Goal: Obtain resource: Obtain resource

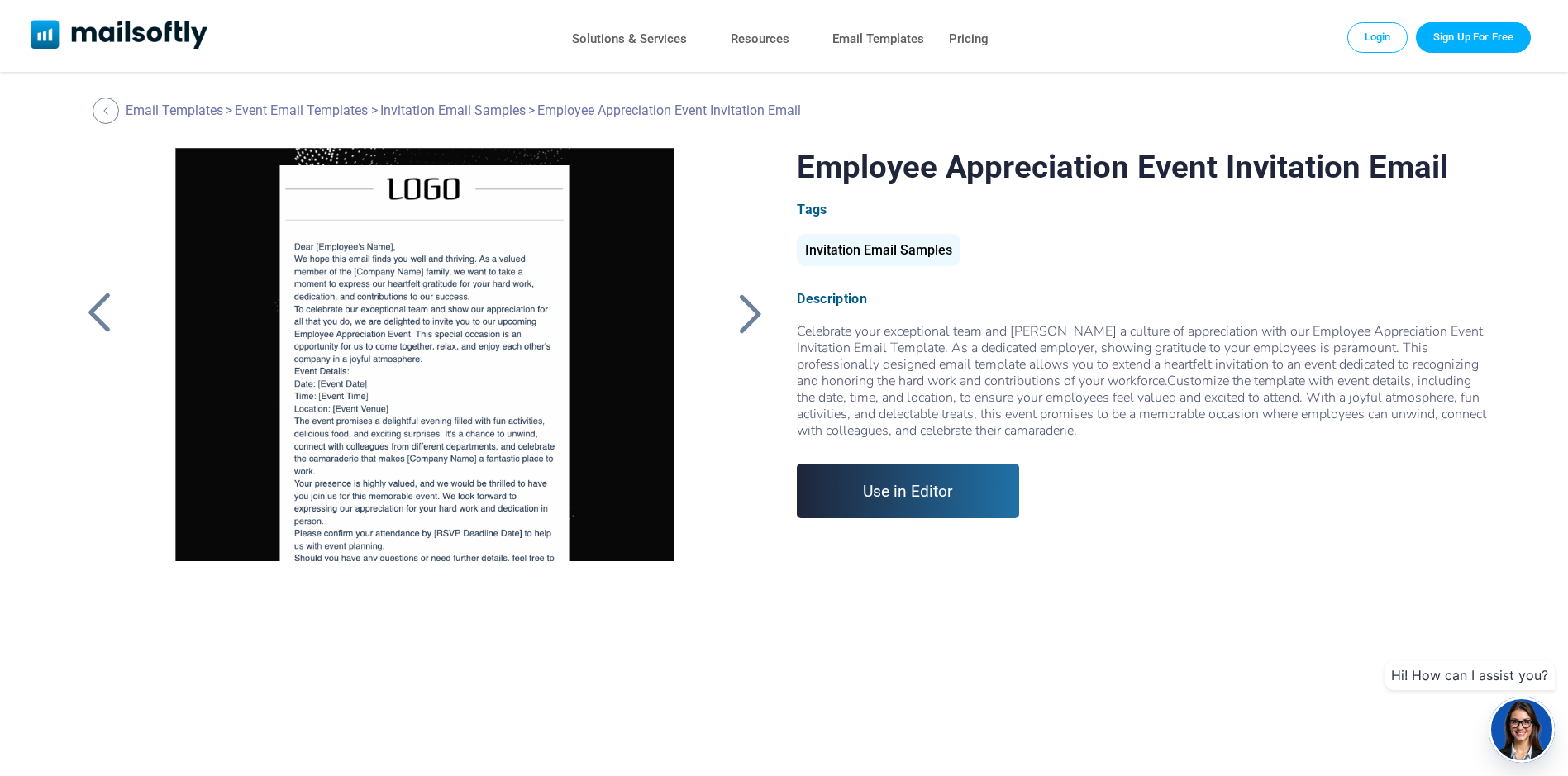
click at [753, 314] on div at bounding box center [749, 313] width 42 height 43
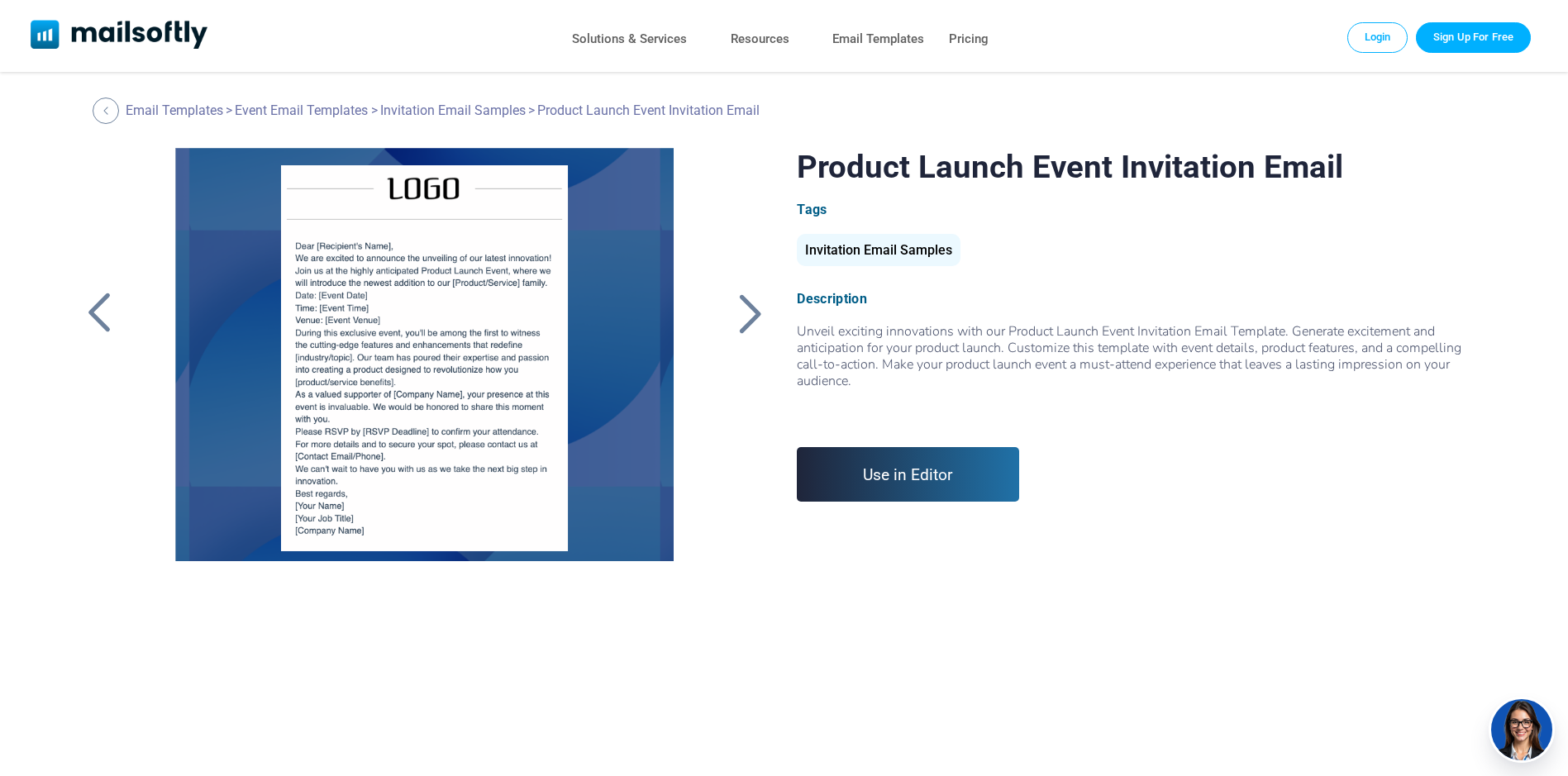
click at [746, 314] on div at bounding box center [749, 313] width 42 height 43
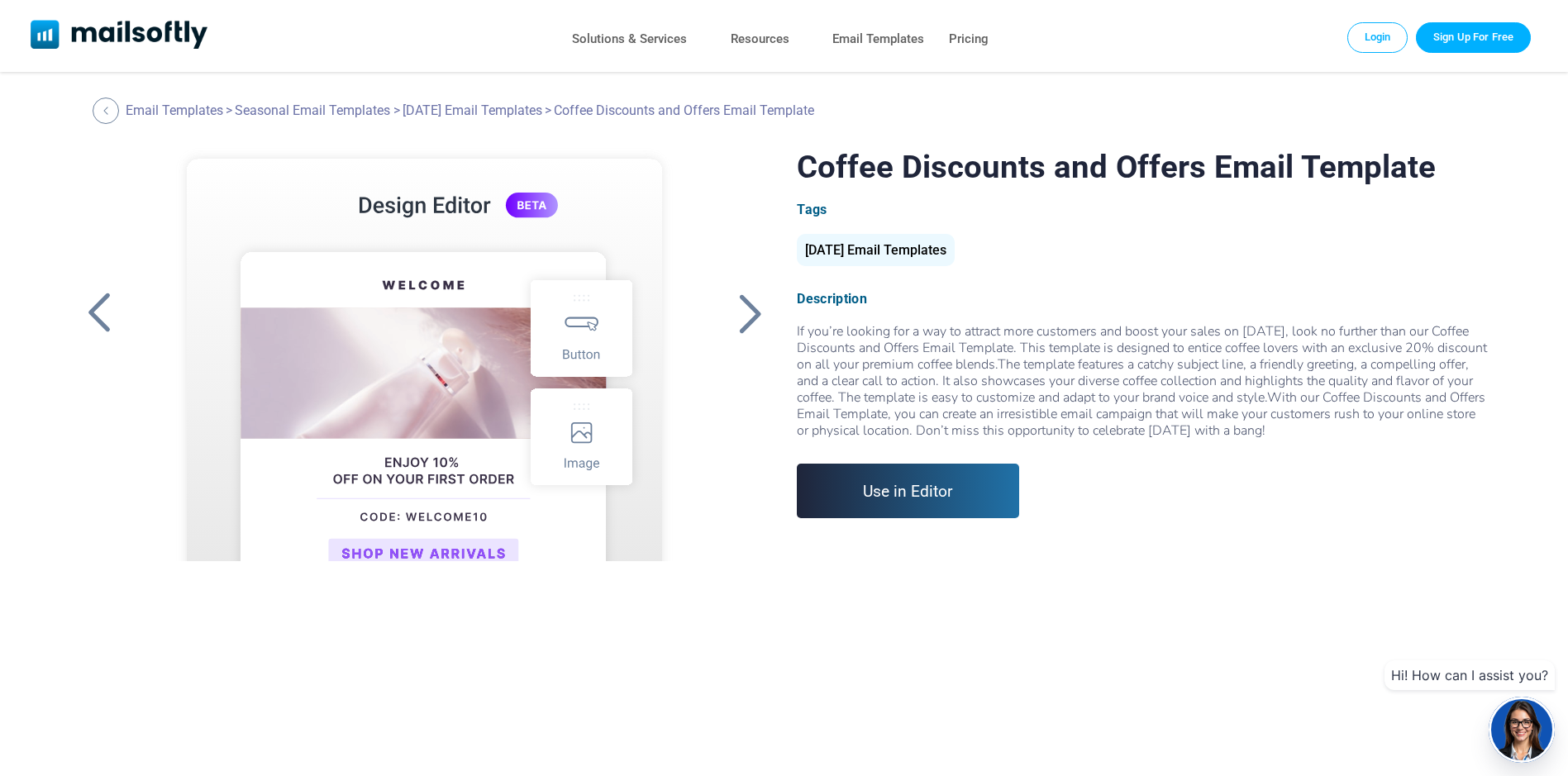
click at [105, 316] on div at bounding box center [99, 313] width 42 height 43
